Goal: Transaction & Acquisition: Purchase product/service

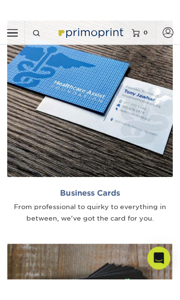
scroll to position [322, 0]
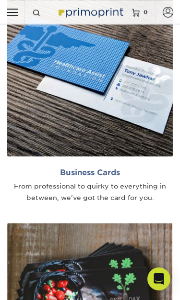
click at [108, 170] on h2 "Business Cards" at bounding box center [89, 172] width 165 height 9
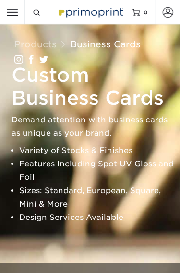
click at [137, 108] on h1 "Custom Business Cards" at bounding box center [93, 87] width 165 height 46
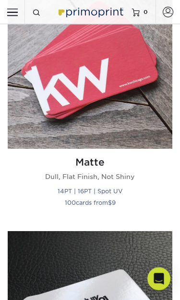
scroll to position [712, 0]
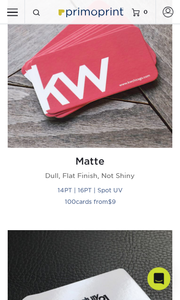
click at [146, 107] on img at bounding box center [90, 66] width 164 height 164
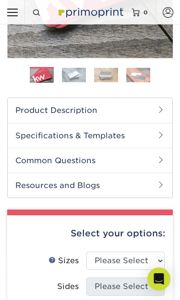
scroll to position [198, 0]
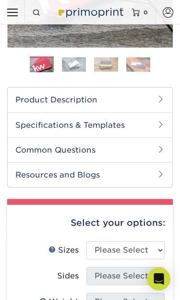
click at [154, 128] on h2 "Specifications & Templates" at bounding box center [90, 125] width 164 height 25
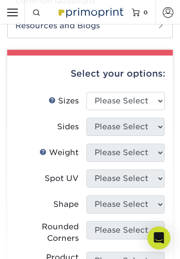
scroll to position [546, 0]
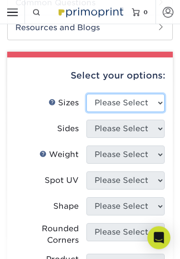
click at [157, 104] on select "Please Select 1.5" x 3.5" - Mini 1.75" x 3.5" - Mini 2" x 2" - Square 2" x 3" -…" at bounding box center [125, 103] width 79 height 18
select select "2.00x3.50"
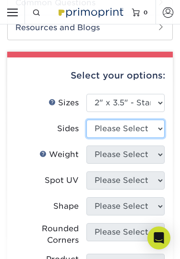
click at [157, 125] on select "Please Select Print Both Sides Print Front Only" at bounding box center [125, 129] width 79 height 18
select select "32d3c223-f82c-492b-b915-ba065a00862f"
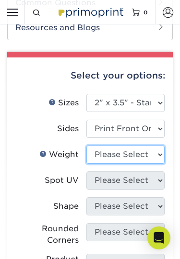
click at [157, 151] on select "Please Select 16PT 14PT" at bounding box center [125, 155] width 79 height 18
select select "16PT"
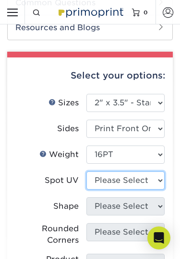
click at [154, 179] on select "Please Select No Spot UV Front Only" at bounding box center [125, 180] width 79 height 18
select select "3"
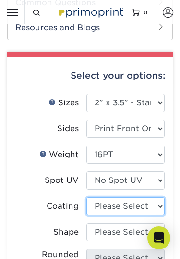
click at [157, 206] on select at bounding box center [125, 206] width 79 height 18
select select "121bb7b5-3b4d-429f-bd8d-bbf80e953313"
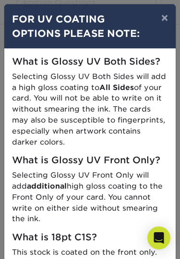
click at [166, 19] on button "×" at bounding box center [164, 17] width 22 height 27
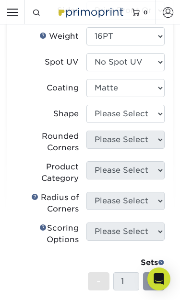
scroll to position [667, 0]
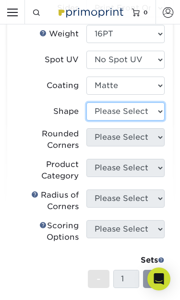
click at [163, 107] on select "Please Select Standard Oval" at bounding box center [125, 111] width 79 height 18
select select "standard"
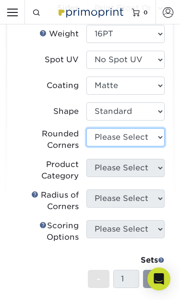
click at [158, 138] on select "Please Select Yes - Round 2 Corners Yes - Round 4 Corners No" at bounding box center [125, 137] width 79 height 18
select select "0"
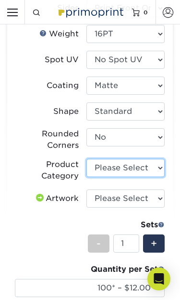
click at [153, 160] on select "Please Select Business Cards" at bounding box center [125, 168] width 79 height 18
select select "3b5148f1-0588-4f88-a218-97bcfdce65c1"
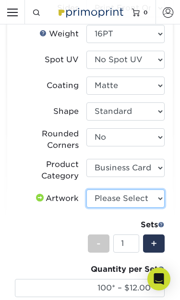
click at [148, 190] on select "Please Select I will upload files I need a design - $100" at bounding box center [125, 199] width 79 height 18
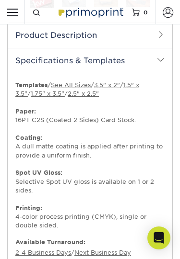
scroll to position [248, 0]
